Goal: Transaction & Acquisition: Purchase product/service

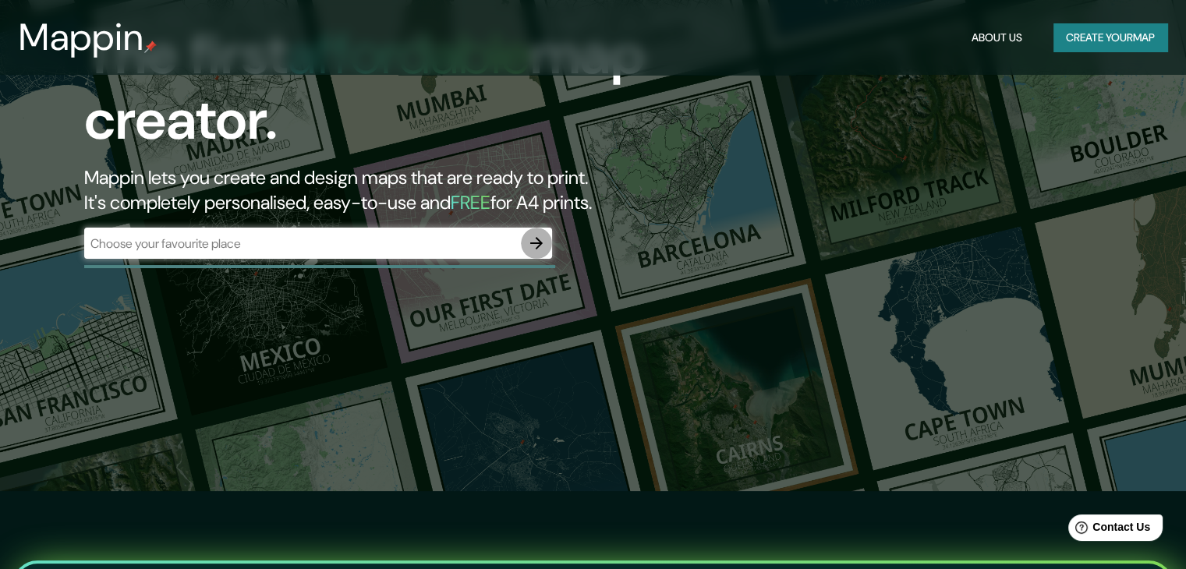
click at [538, 243] on icon "button" at bounding box center [536, 243] width 12 height 12
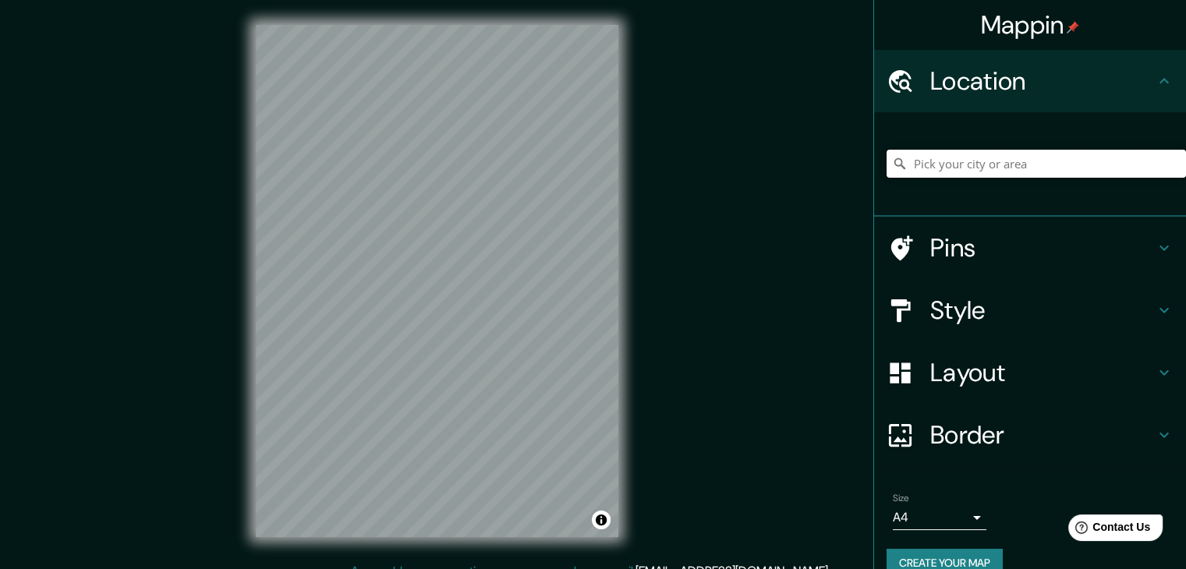
click at [921, 165] on input "Pick your city or area" at bounding box center [1035, 164] width 299 height 28
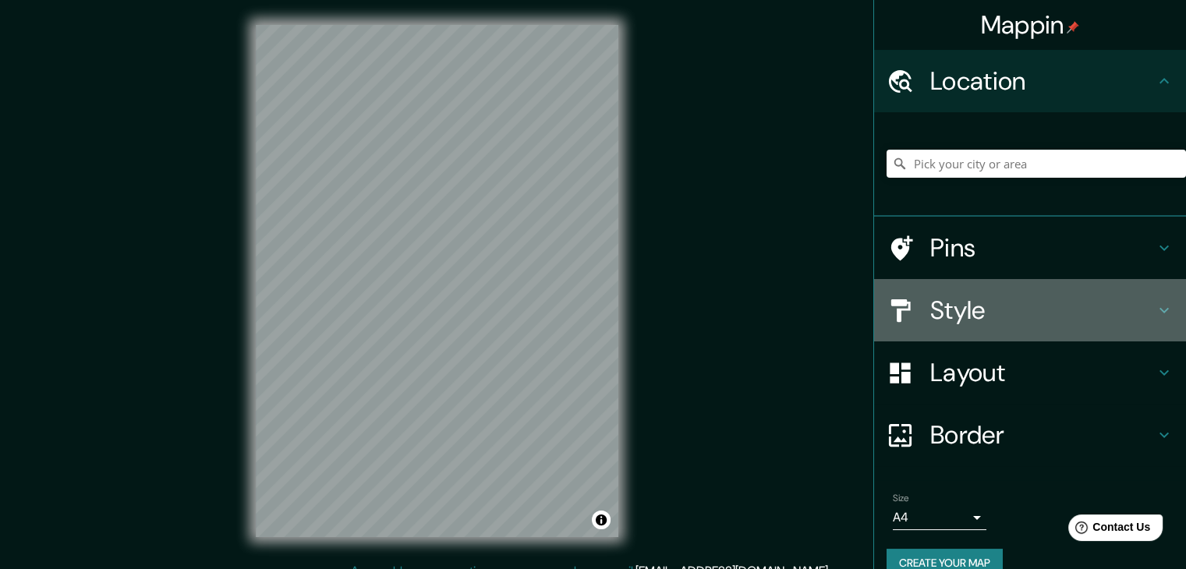
click at [1057, 309] on h4 "Style" at bounding box center [1042, 310] width 225 height 31
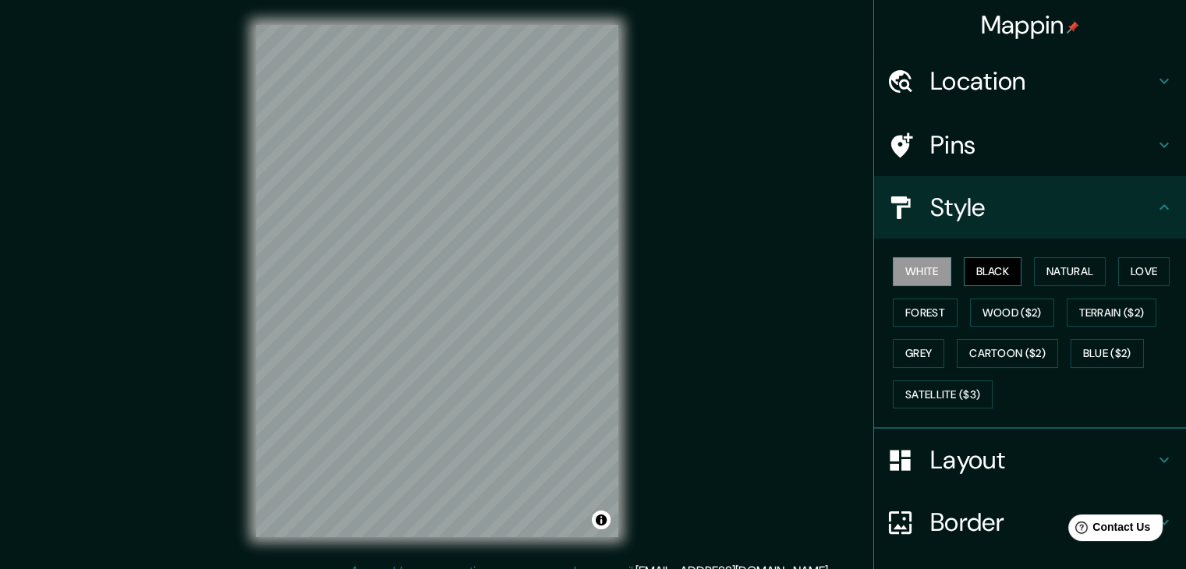
click at [979, 278] on button "Black" at bounding box center [993, 271] width 58 height 29
click at [1055, 272] on button "Natural" at bounding box center [1070, 271] width 72 height 29
click at [935, 275] on button "White" at bounding box center [922, 271] width 58 height 29
click at [1002, 276] on button "Black" at bounding box center [993, 271] width 58 height 29
click at [1056, 274] on button "Natural" at bounding box center [1070, 271] width 72 height 29
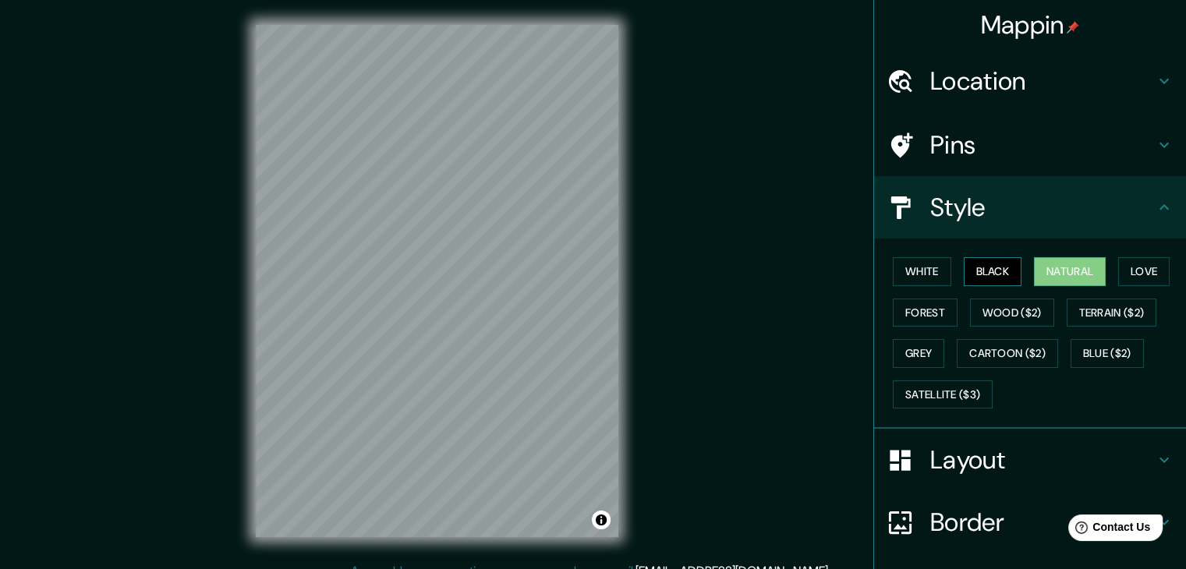
click at [989, 276] on button "Black" at bounding box center [993, 271] width 58 height 29
click at [935, 273] on button "White" at bounding box center [922, 271] width 58 height 29
click at [1124, 148] on h4 "Pins" at bounding box center [1042, 144] width 225 height 31
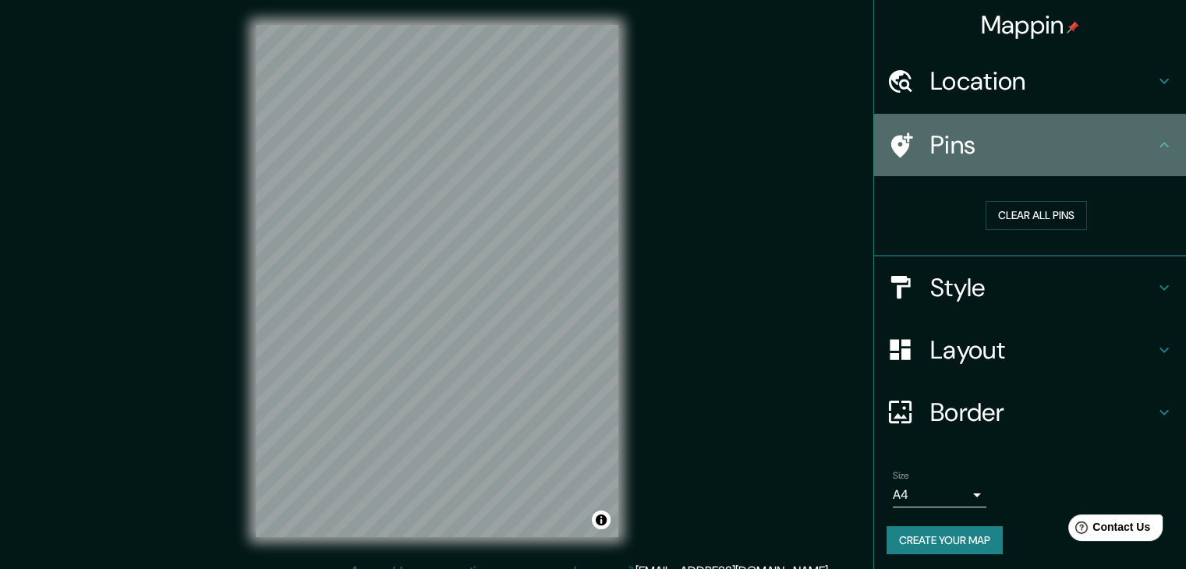
click at [1136, 149] on h4 "Pins" at bounding box center [1042, 144] width 225 height 31
click at [1159, 149] on icon at bounding box center [1164, 145] width 19 height 19
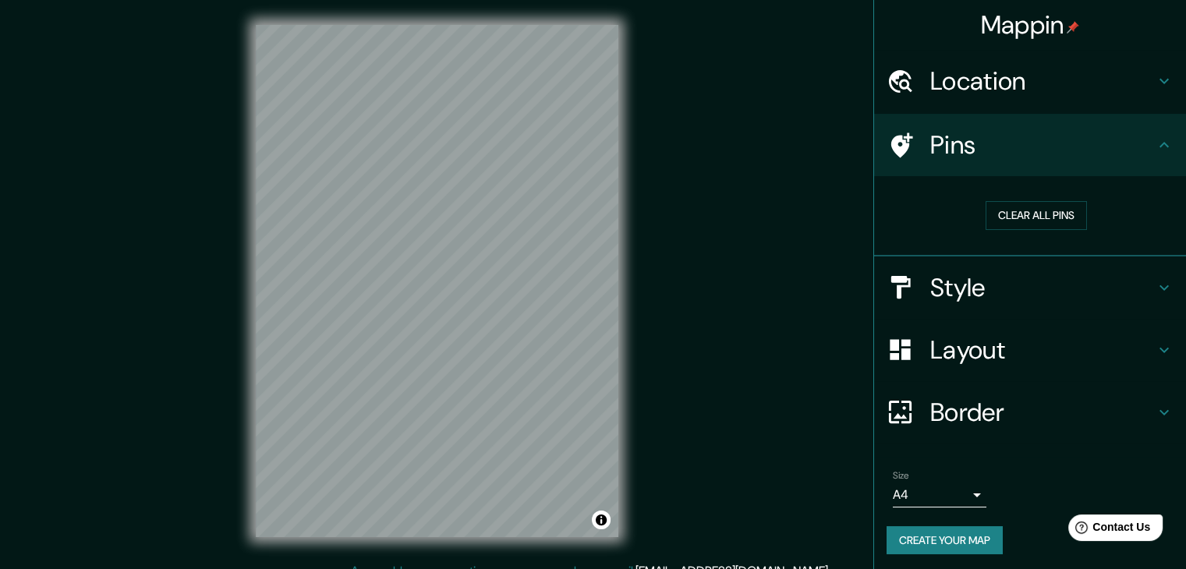
click at [1146, 158] on div "Pins" at bounding box center [1030, 145] width 312 height 62
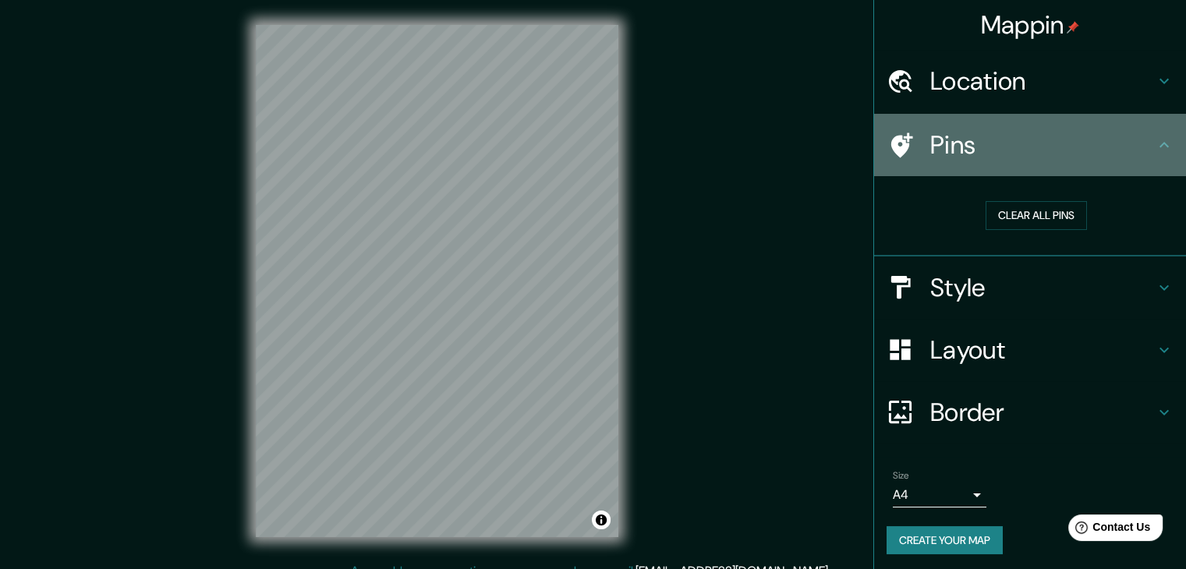
drag, startPoint x: 1135, startPoint y: 163, endPoint x: 1137, endPoint y: 104, distance: 59.3
click at [1134, 162] on div "Pins" at bounding box center [1030, 145] width 312 height 62
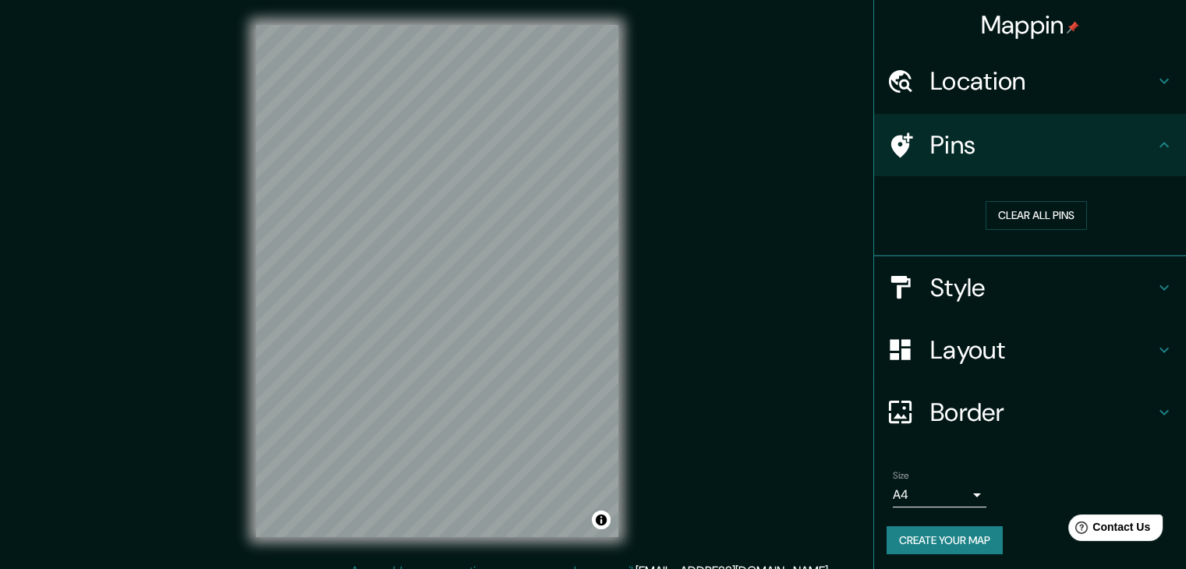
click at [1139, 88] on h4 "Location" at bounding box center [1042, 80] width 225 height 31
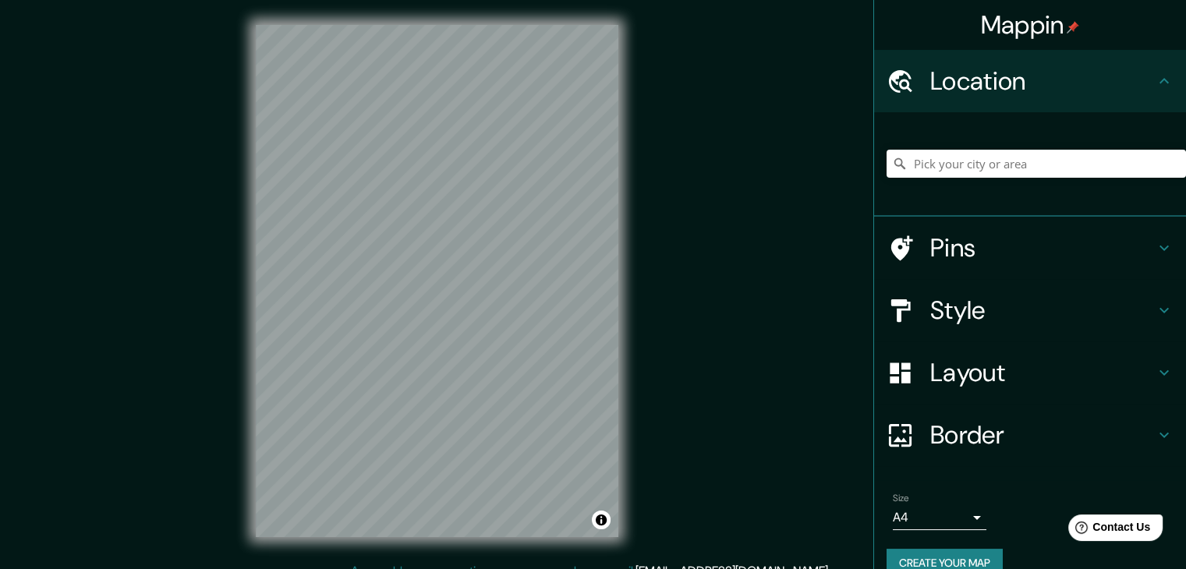
click at [1140, 88] on h4 "Location" at bounding box center [1042, 80] width 225 height 31
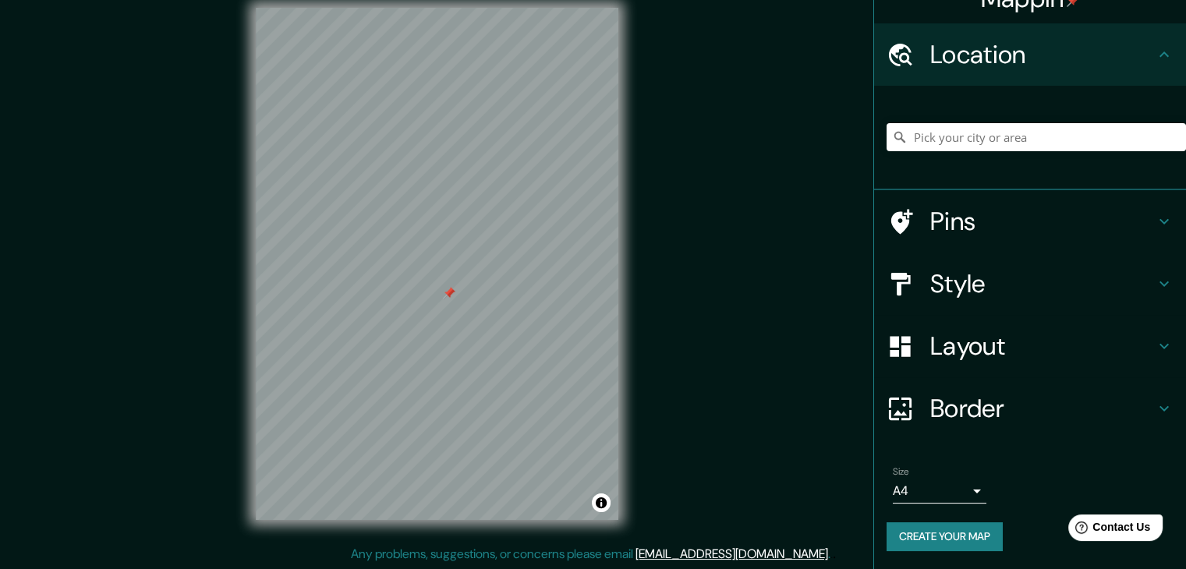
scroll to position [18, 0]
click at [957, 487] on body "Mappin Location Pins Style Layout Border Choose a border. Hint : you can make l…" at bounding box center [593, 266] width 1186 height 569
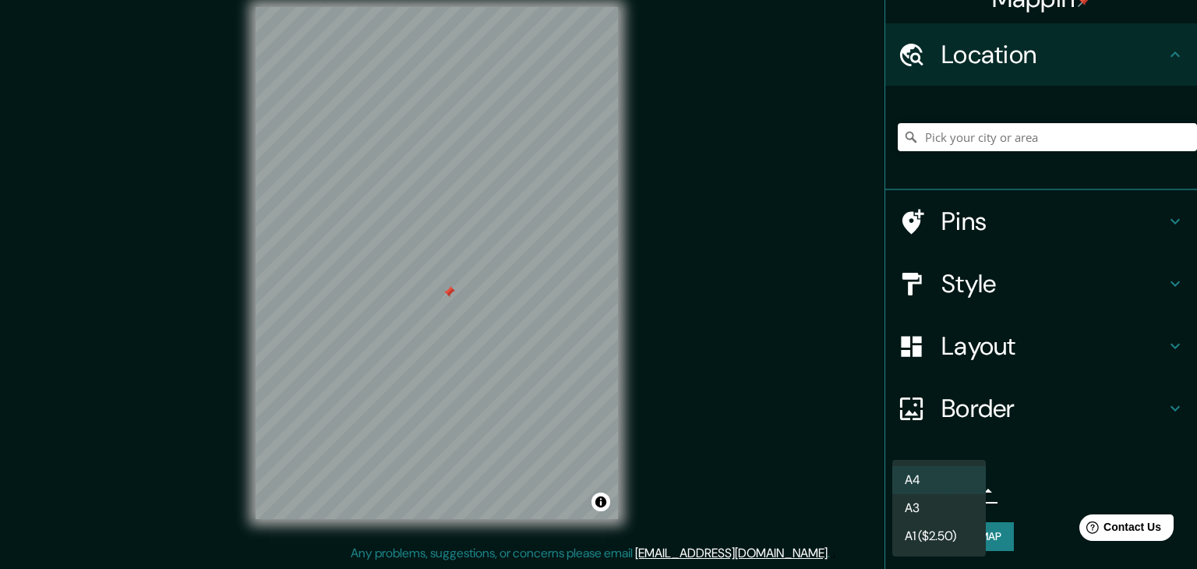
click at [1088, 500] on div at bounding box center [598, 284] width 1197 height 569
